Goal: Information Seeking & Learning: Check status

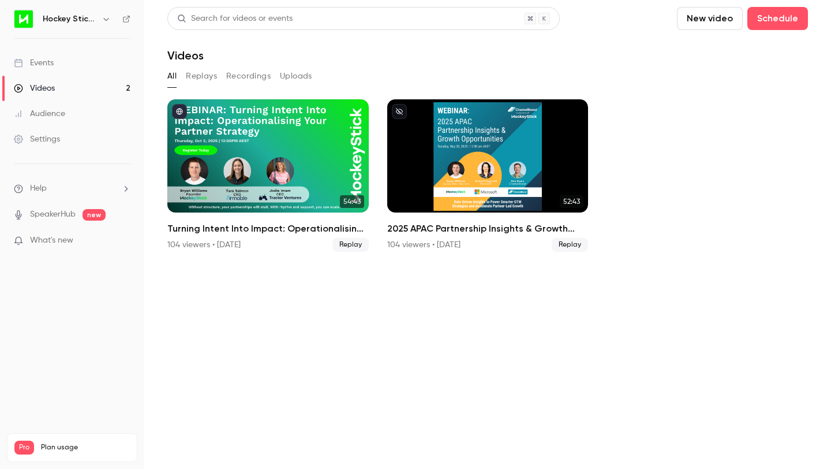
click at [70, 68] on link "Events" at bounding box center [72, 62] width 144 height 25
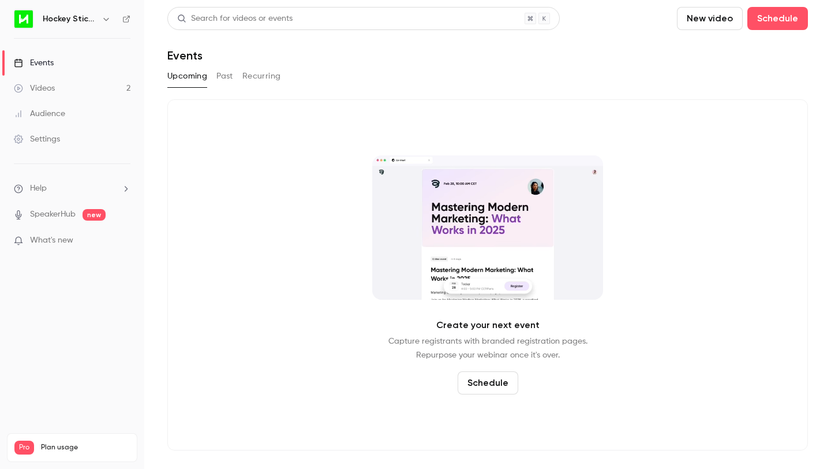
click at [224, 78] on button "Past" at bounding box center [224, 76] width 17 height 18
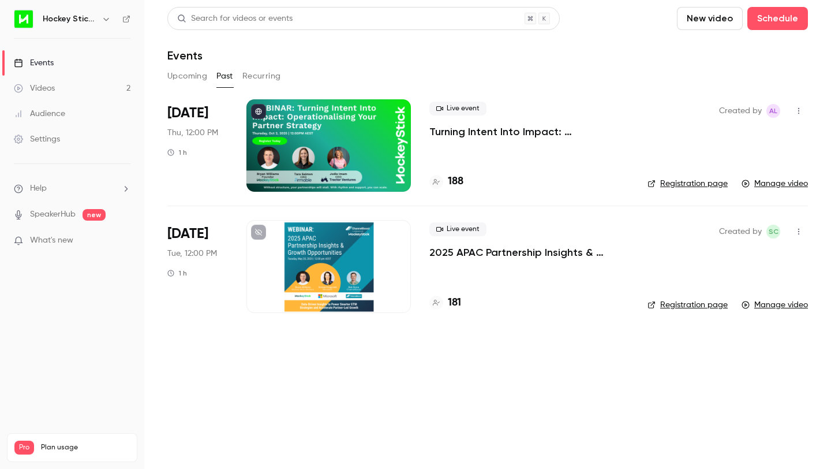
click at [200, 114] on span "Oct 2" at bounding box center [187, 113] width 41 height 18
click at [458, 134] on p "Turning Intent Into Impact: Operationalising Your Partner Strategy" at bounding box center [530, 132] width 200 height 14
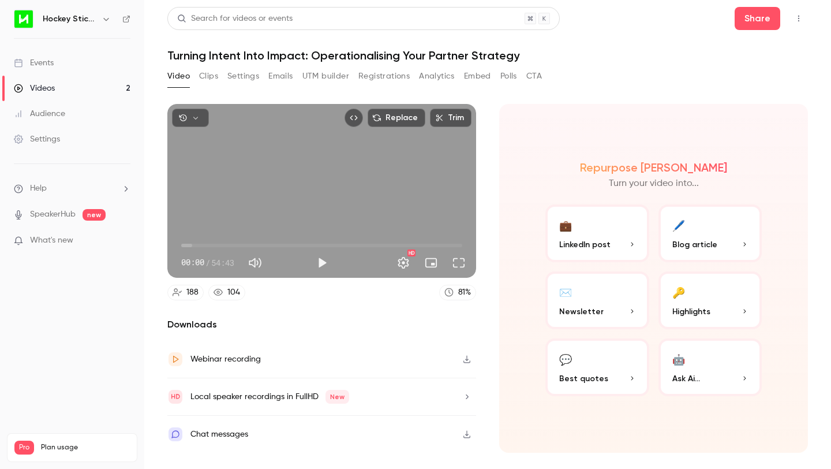
click at [436, 77] on button "Analytics" at bounding box center [437, 76] width 36 height 18
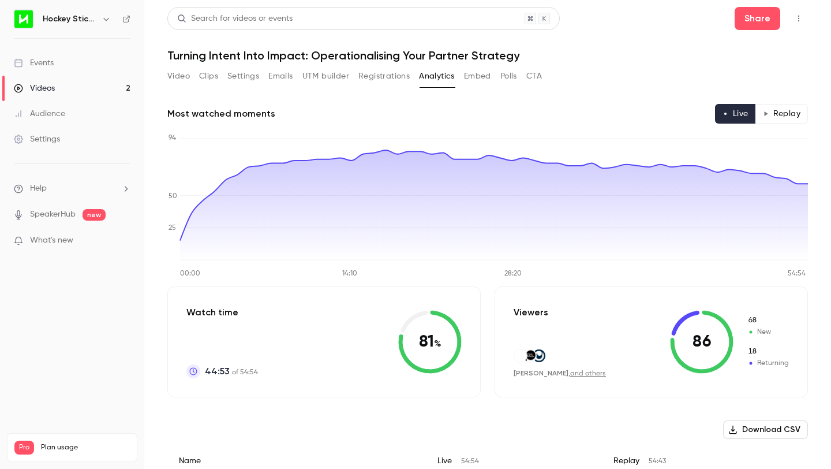
click at [374, 76] on button "Registrations" at bounding box center [383, 76] width 51 height 18
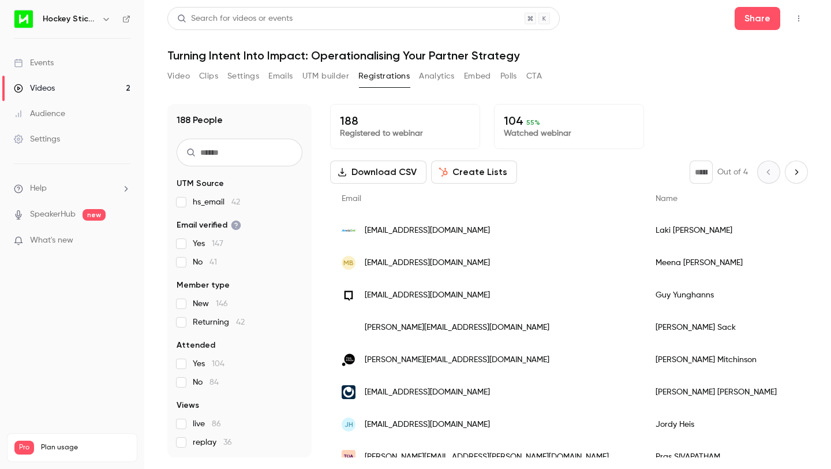
click at [171, 74] on button "Video" at bounding box center [178, 76] width 23 height 18
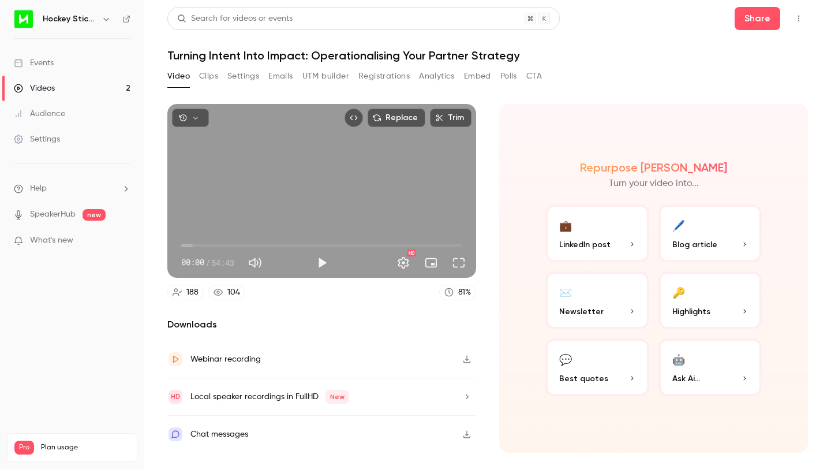
click at [436, 77] on button "Analytics" at bounding box center [437, 76] width 36 height 18
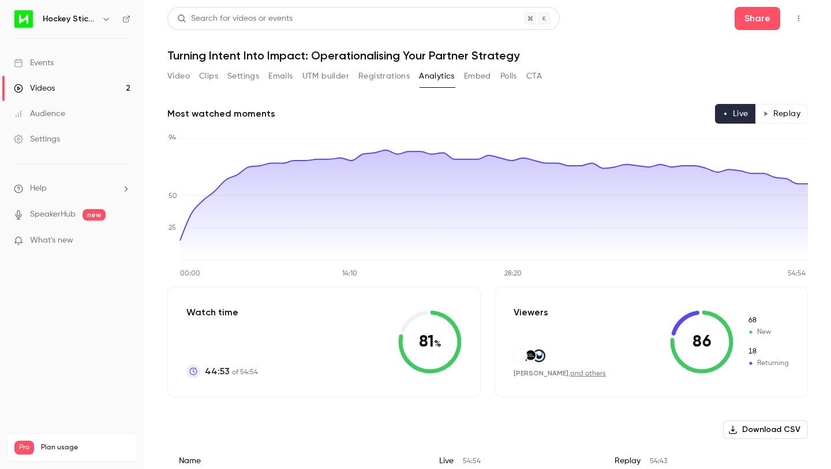
click at [368, 81] on button "Registrations" at bounding box center [383, 76] width 51 height 18
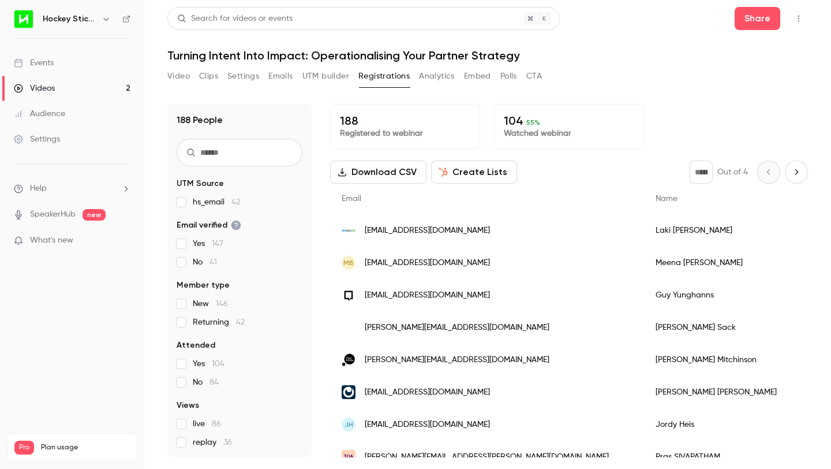
click at [554, 118] on p "104 55 %" at bounding box center [569, 121] width 130 height 14
click at [440, 72] on button "Analytics" at bounding box center [437, 76] width 36 height 18
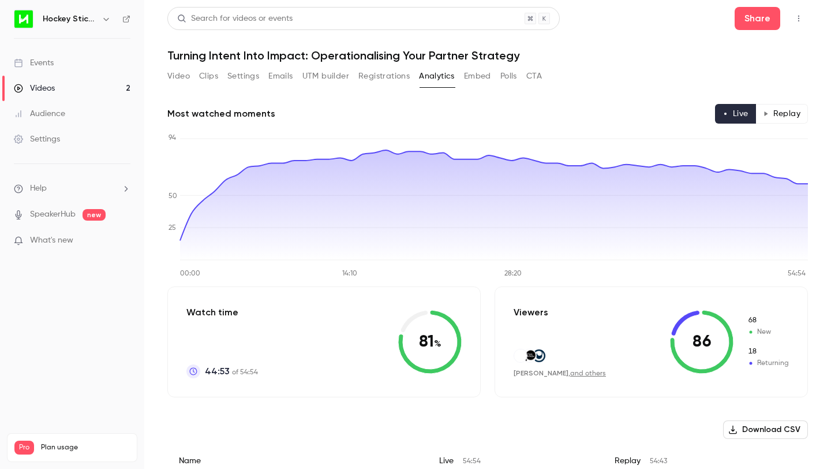
click at [779, 111] on button "Replay" at bounding box center [782, 114] width 53 height 20
